Goal: Task Accomplishment & Management: Manage account settings

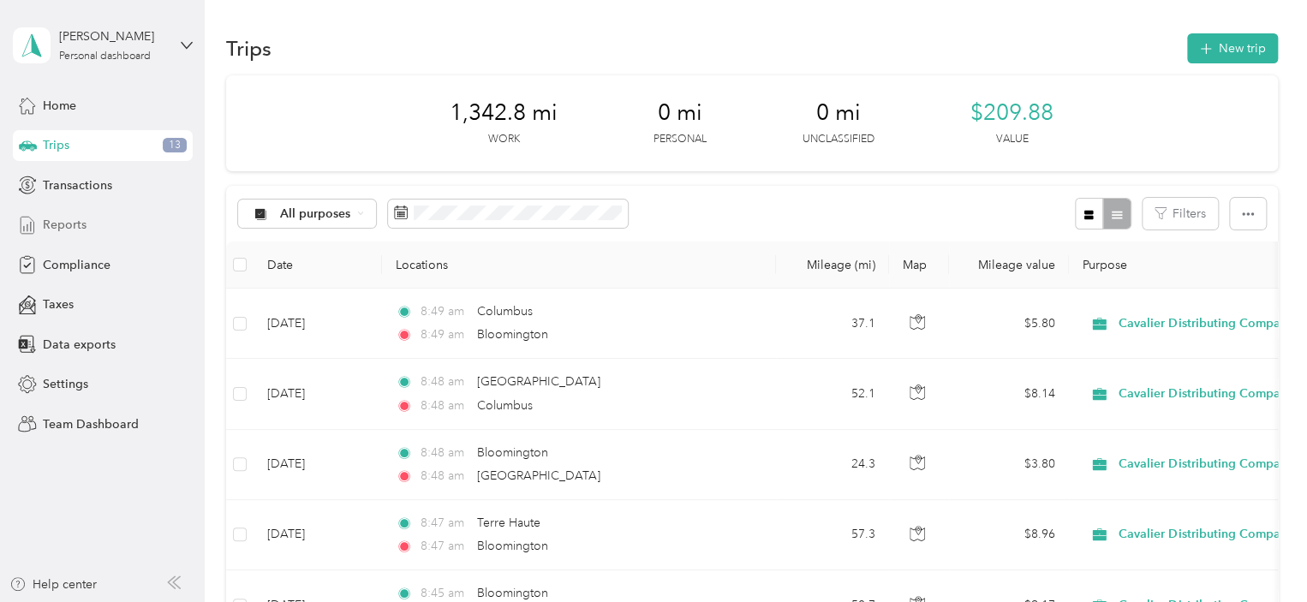
click at [69, 229] on span "Reports" at bounding box center [65, 225] width 44 height 18
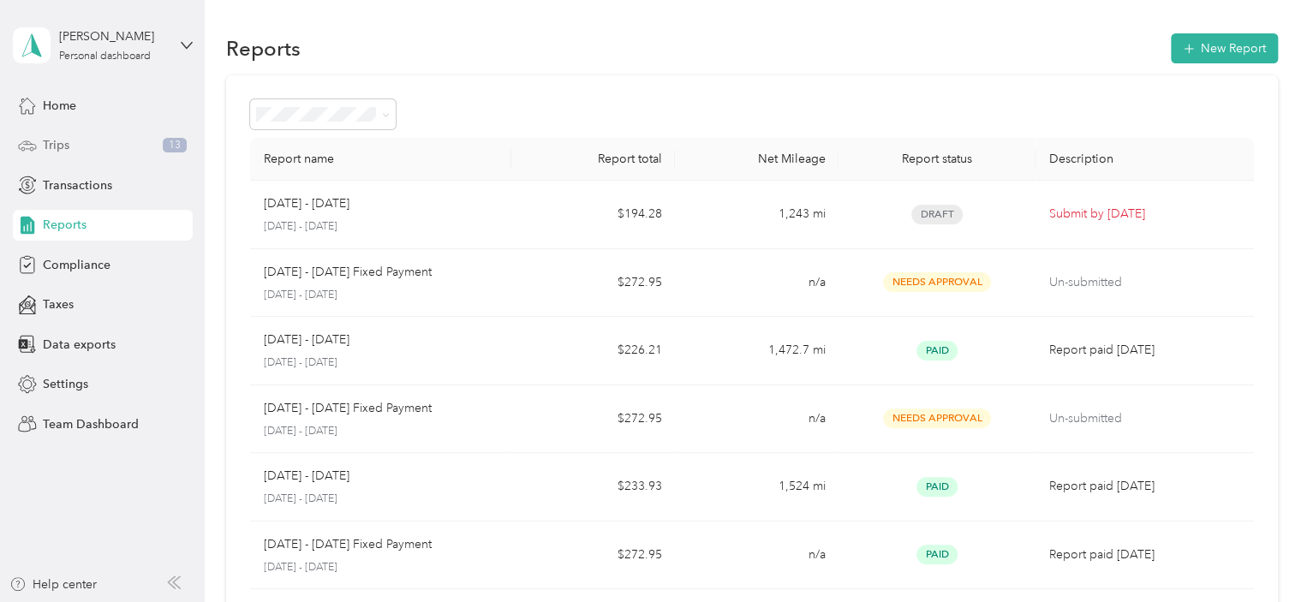
click at [77, 146] on div "Trips 13" at bounding box center [103, 145] width 180 height 31
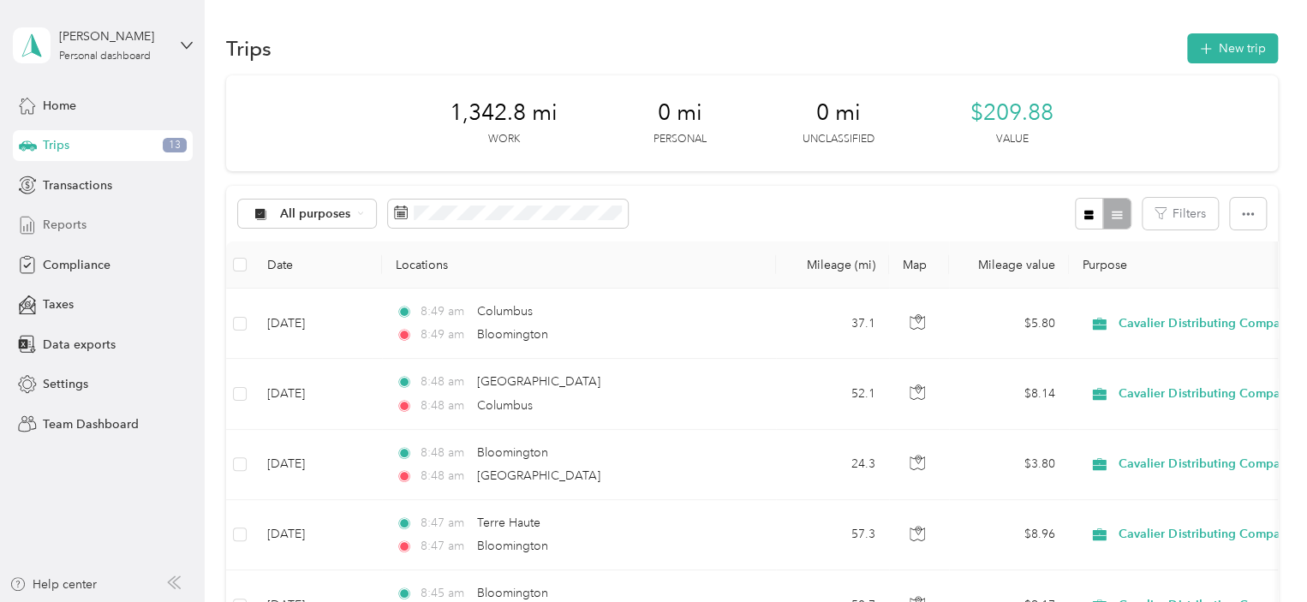
click at [58, 221] on span "Reports" at bounding box center [65, 225] width 44 height 18
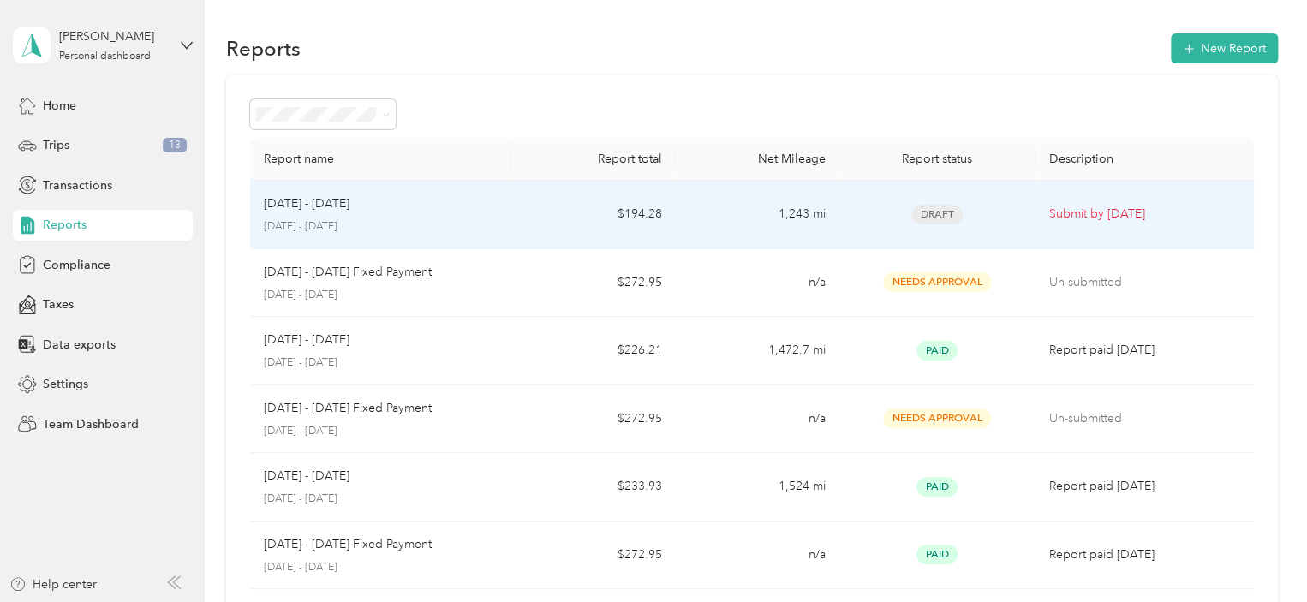
click at [474, 217] on div "[DATE] - [DATE] [DATE] - [DATE]" at bounding box center [381, 214] width 235 height 40
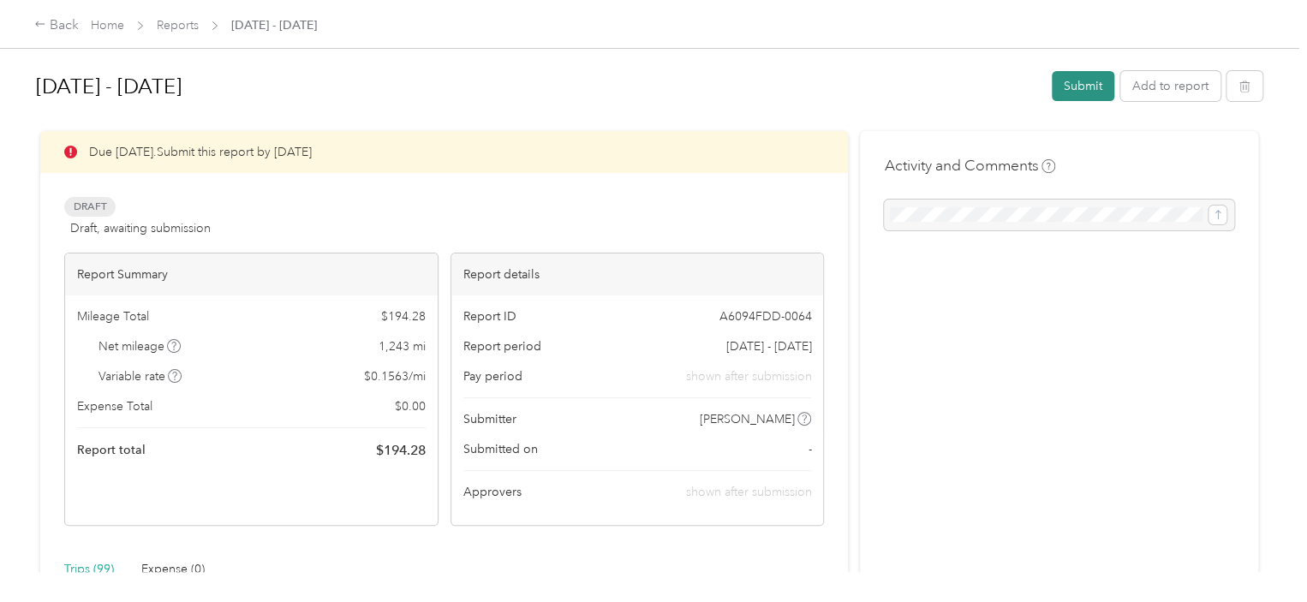
click at [1077, 80] on button "Submit" at bounding box center [1083, 86] width 63 height 30
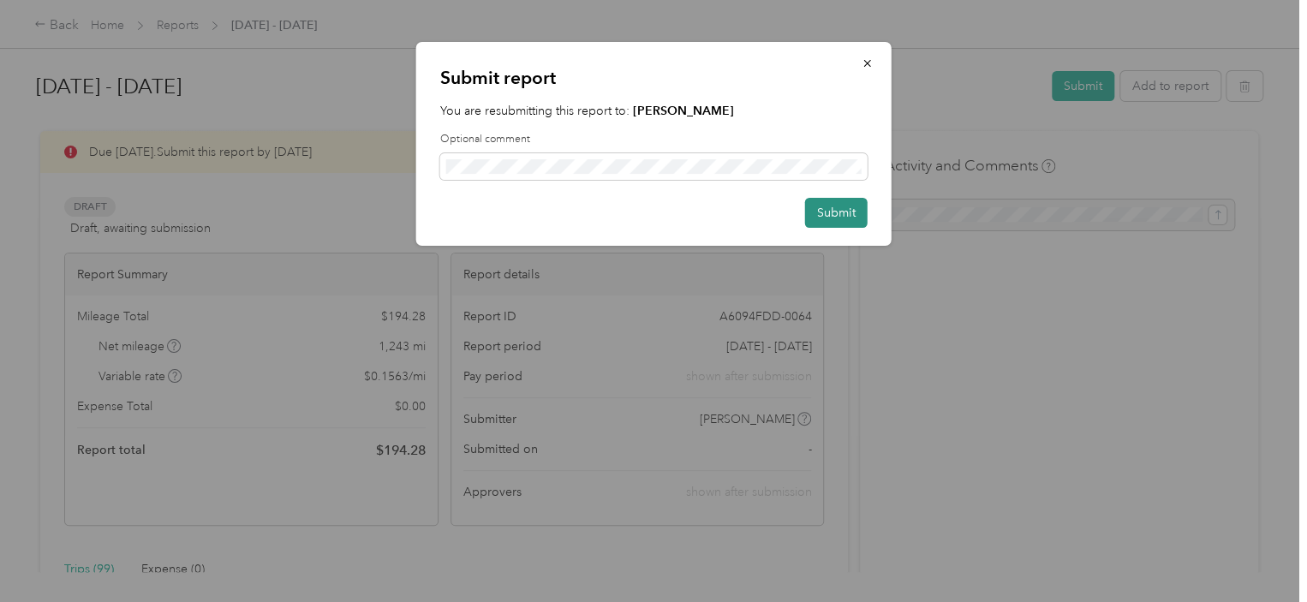
click at [834, 211] on button "Submit" at bounding box center [836, 213] width 63 height 30
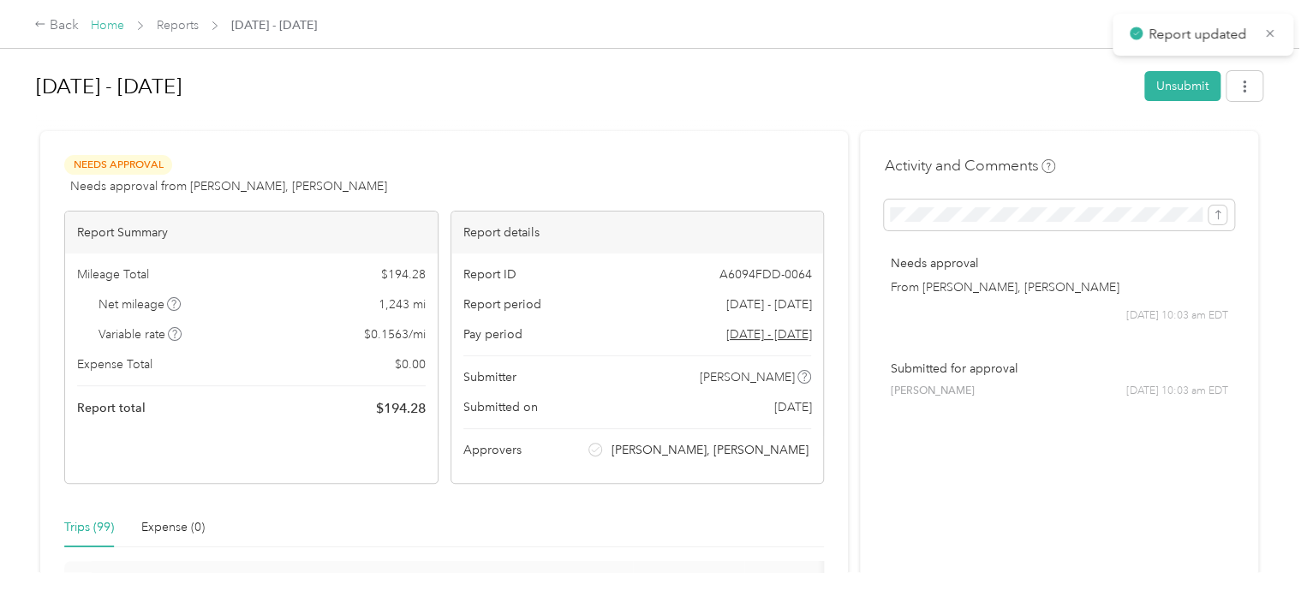
click at [120, 24] on link "Home" at bounding box center [107, 25] width 33 height 15
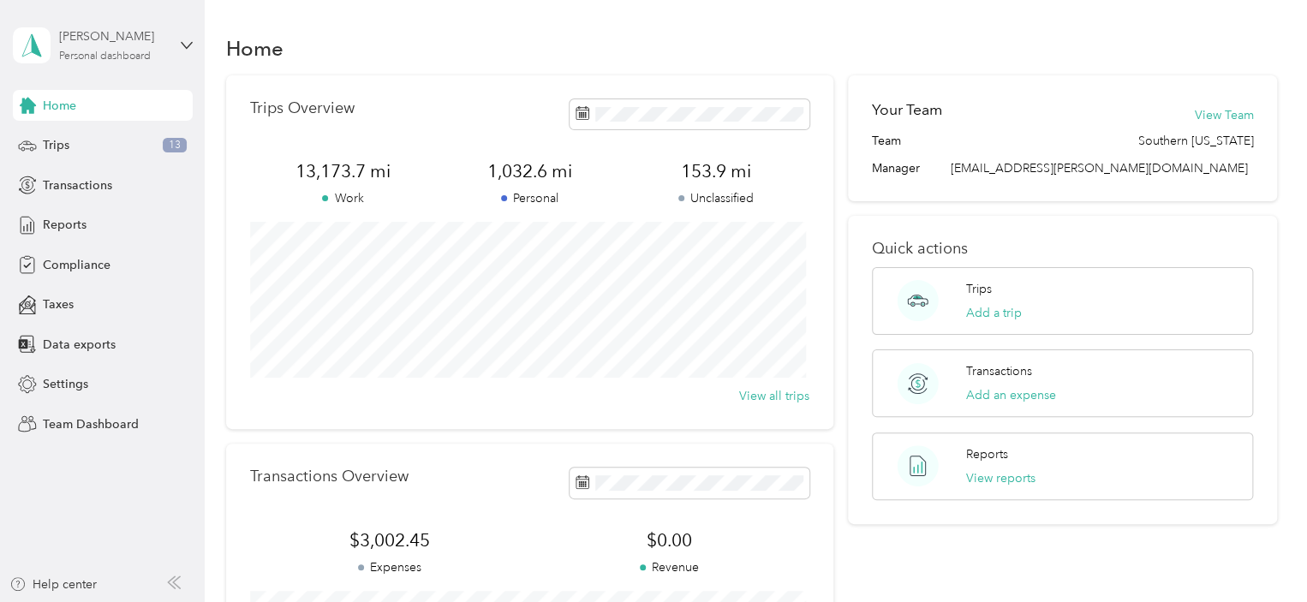
click at [117, 58] on div "Personal dashboard" at bounding box center [105, 56] width 92 height 10
click at [98, 144] on div "Team dashboard" at bounding box center [241, 139] width 433 height 30
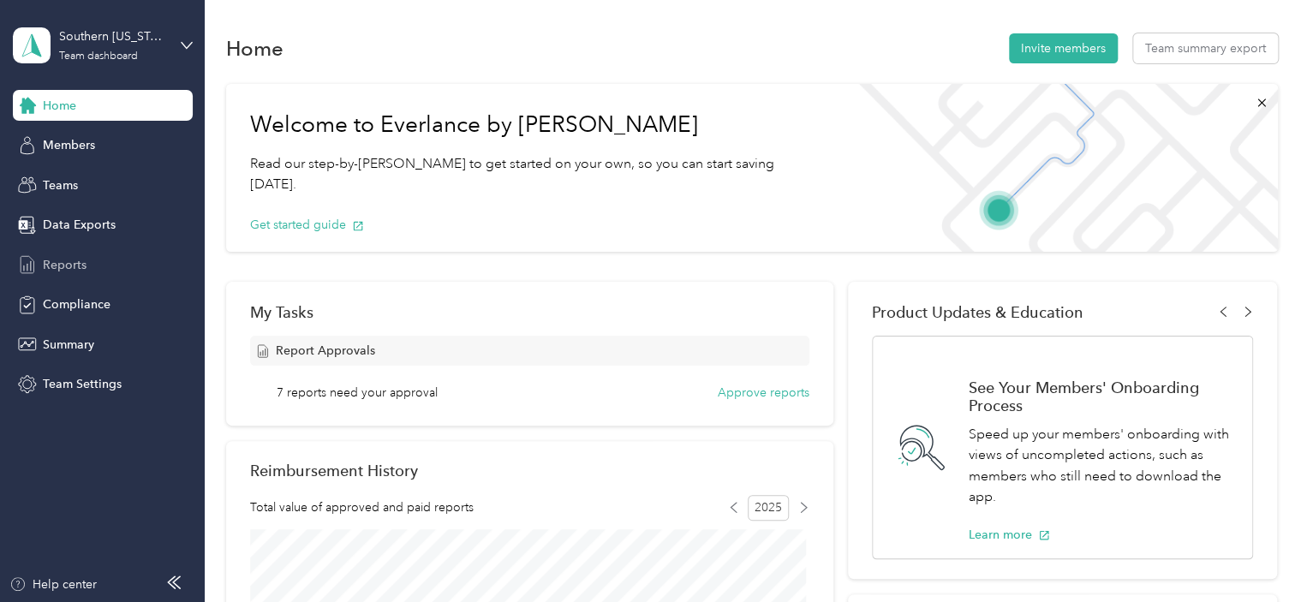
click at [68, 263] on span "Reports" at bounding box center [65, 265] width 44 height 18
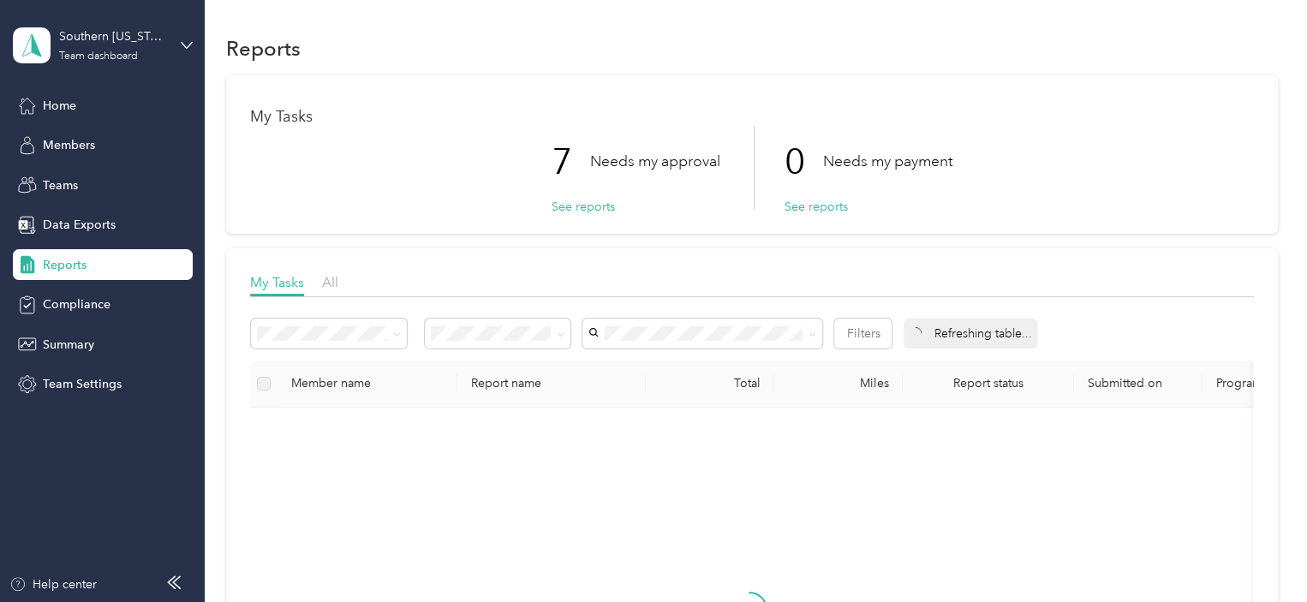
click at [503, 392] on span "Needs my approval" at bounding box center [490, 394] width 107 height 15
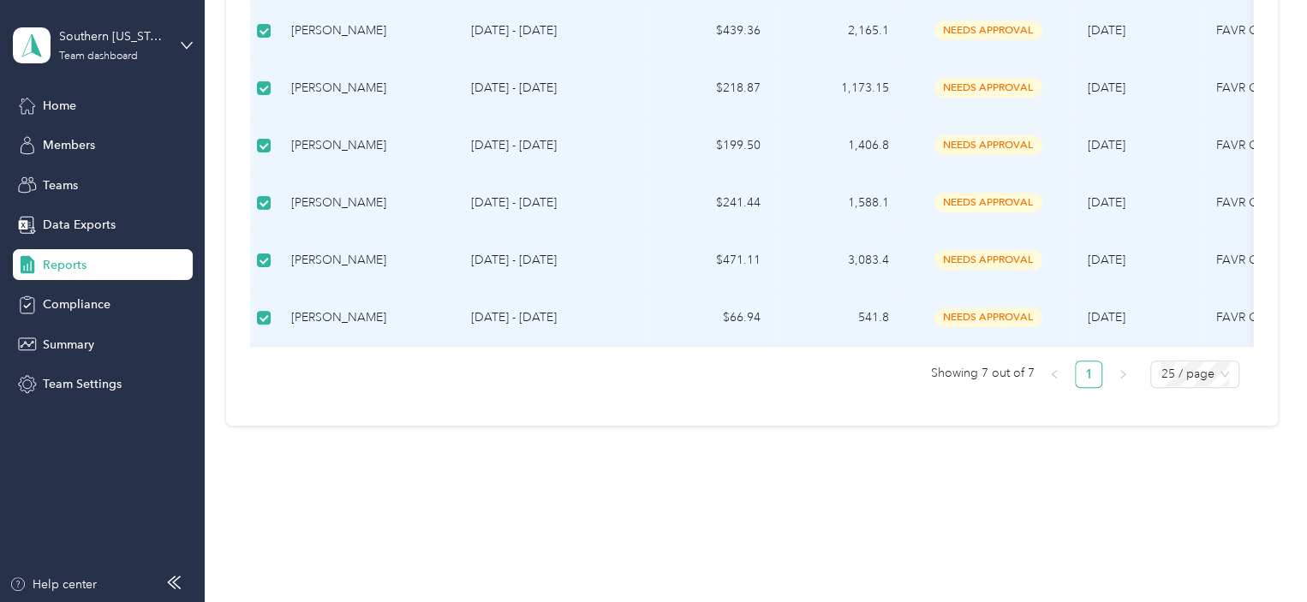
scroll to position [188, 0]
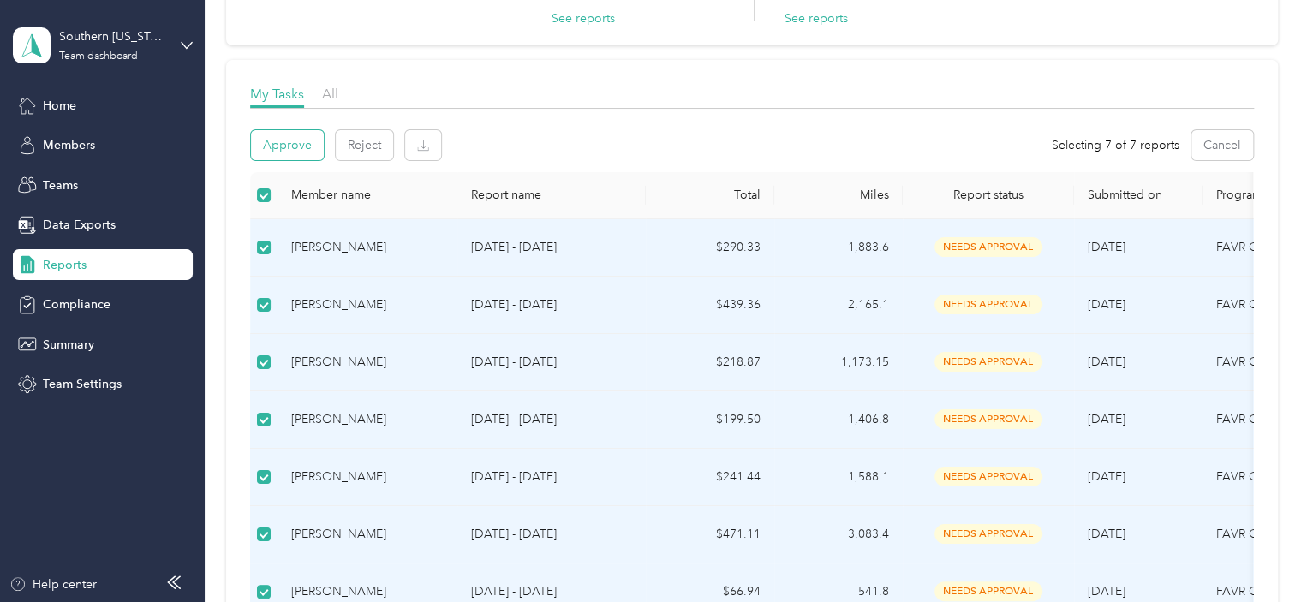
click at [295, 155] on button "Approve" at bounding box center [287, 145] width 73 height 30
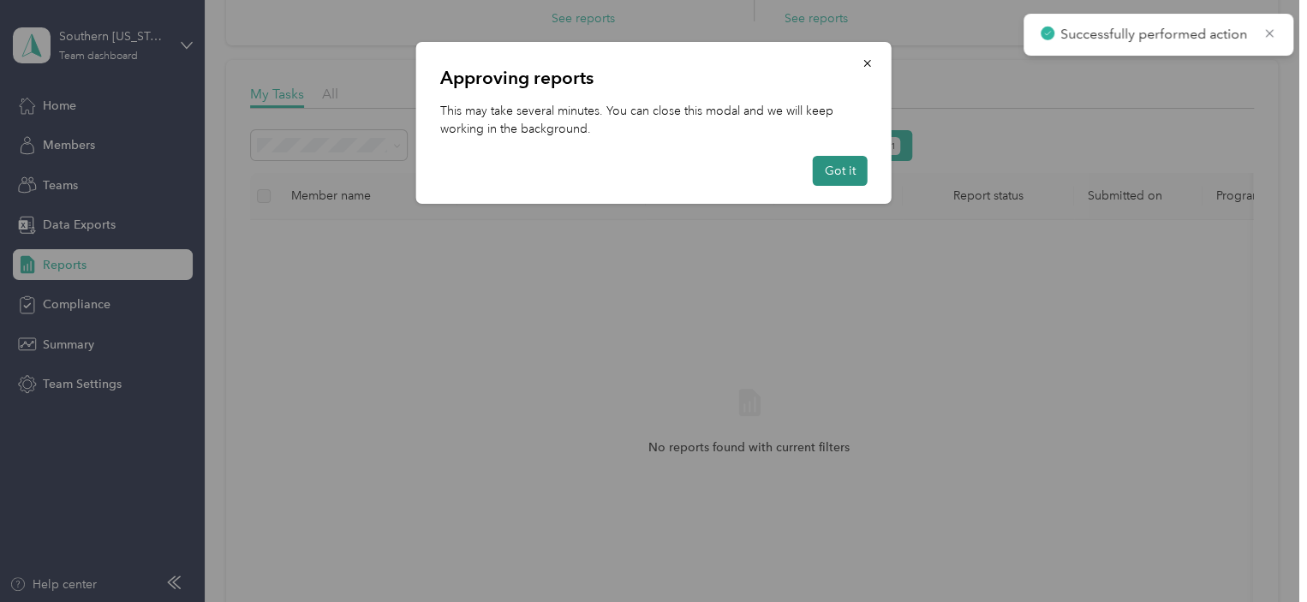
click at [832, 172] on button "Got it" at bounding box center [840, 171] width 55 height 30
